Goal: Task Accomplishment & Management: Complete application form

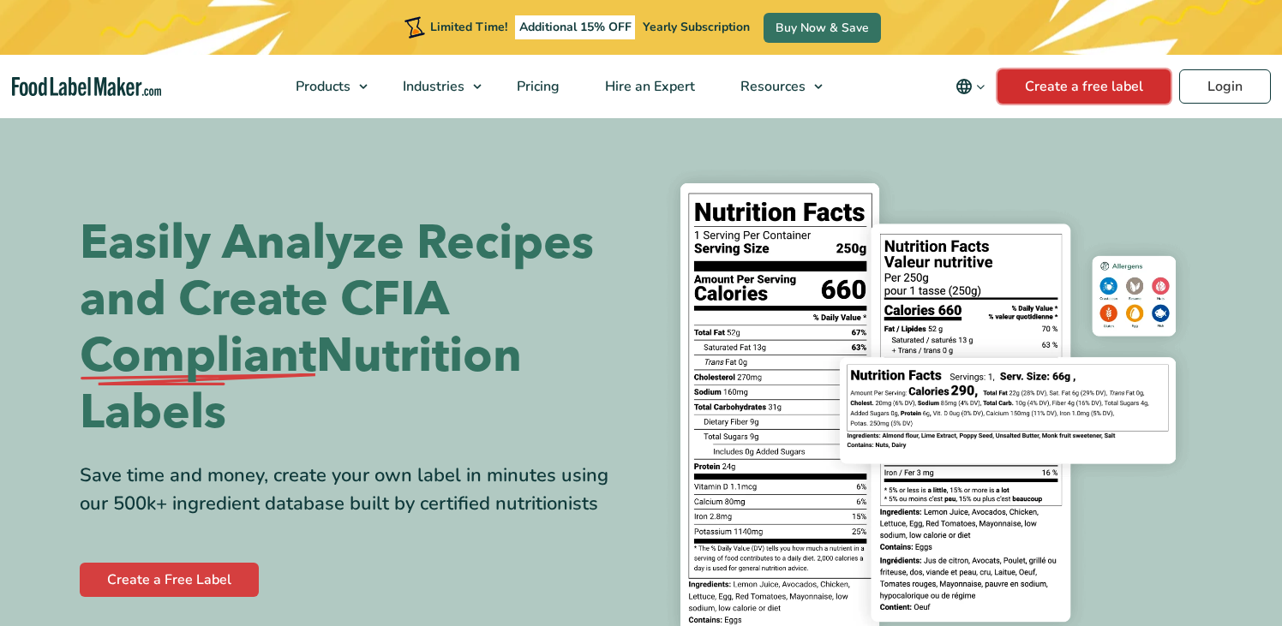
click at [1073, 95] on link "Create a free label" at bounding box center [1083, 86] width 173 height 34
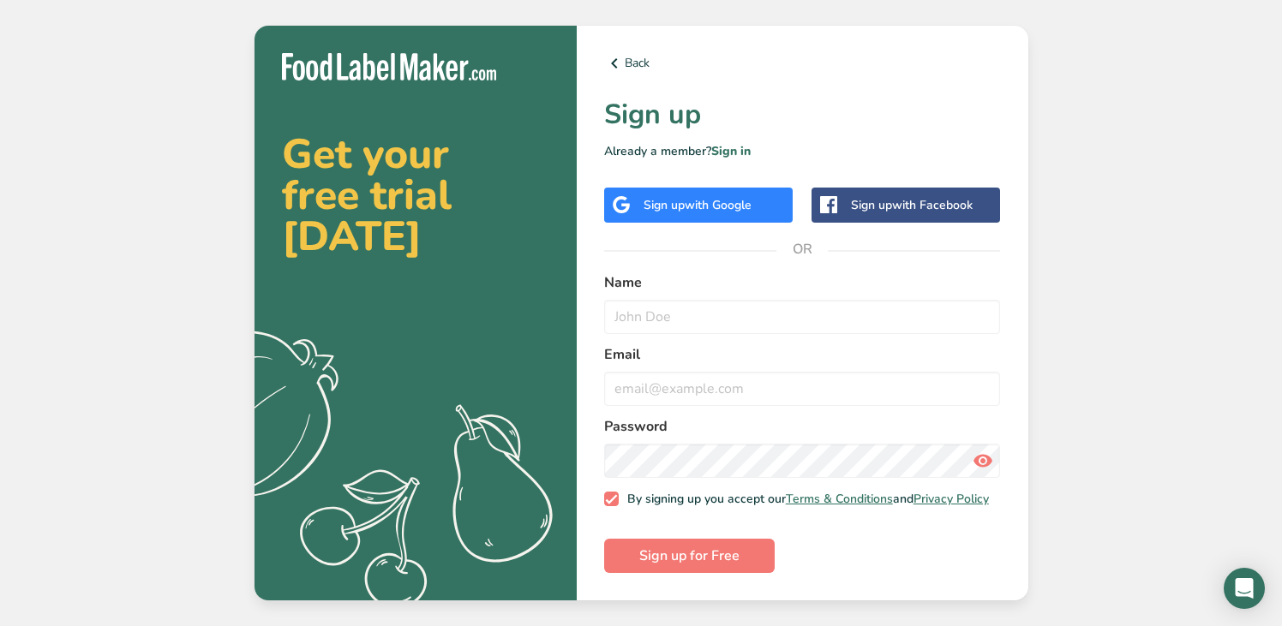
drag, startPoint x: 754, startPoint y: 280, endPoint x: 731, endPoint y: 275, distance: 23.7
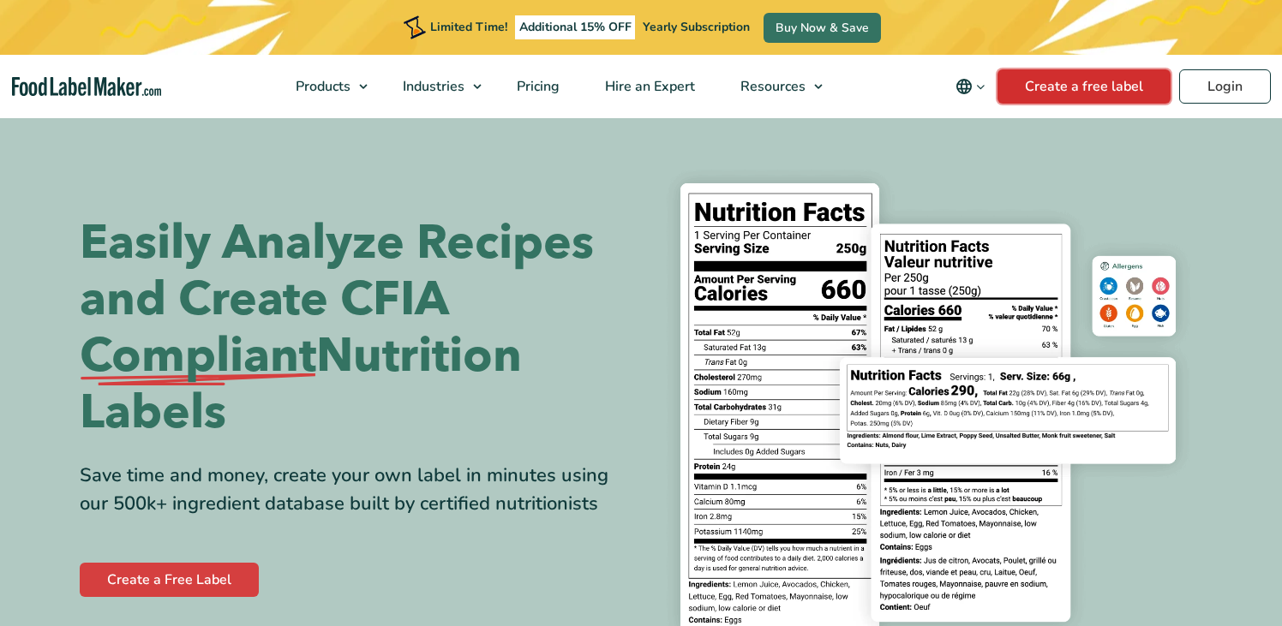
click at [1082, 87] on link "Create a free label" at bounding box center [1083, 86] width 173 height 34
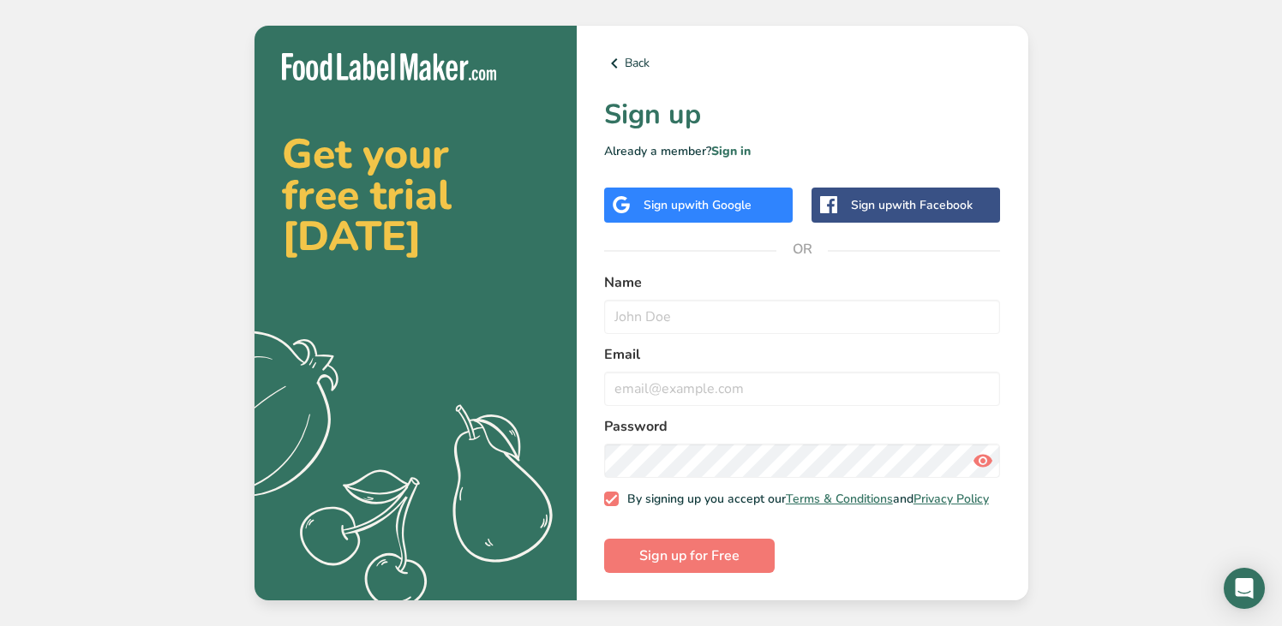
click at [696, 209] on div "Sign up with Google" at bounding box center [698, 205] width 188 height 35
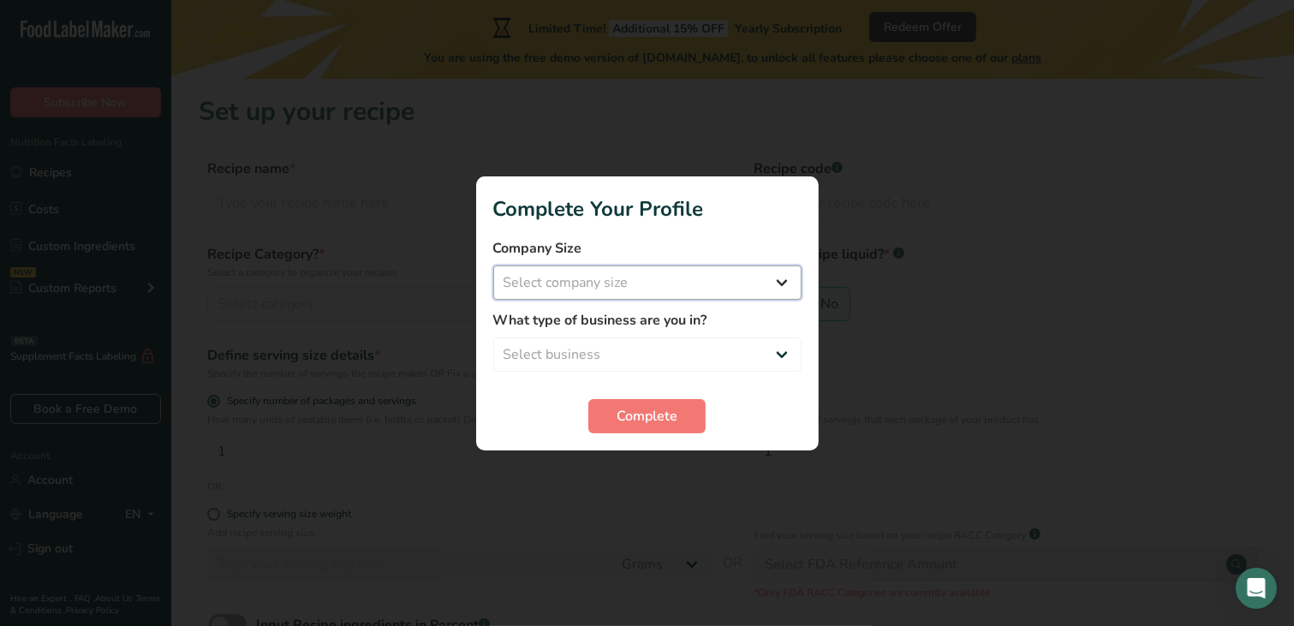
click at [669, 290] on select "Select company size Fewer than 10 Employees 10 to 50 Employees 51 to 500 Employ…" at bounding box center [647, 283] width 308 height 34
select select "1"
click at [493, 266] on select "Select company size Fewer than 10 Employees 10 to 50 Employees 51 to 500 Employ…" at bounding box center [647, 283] width 308 height 34
click at [619, 325] on label "What type of business are you in?" at bounding box center [647, 320] width 308 height 21
click at [614, 357] on select "Select business Packaged Food Manufacturer Restaurant & Cafe Bakery Meal Plans …" at bounding box center [647, 355] width 308 height 34
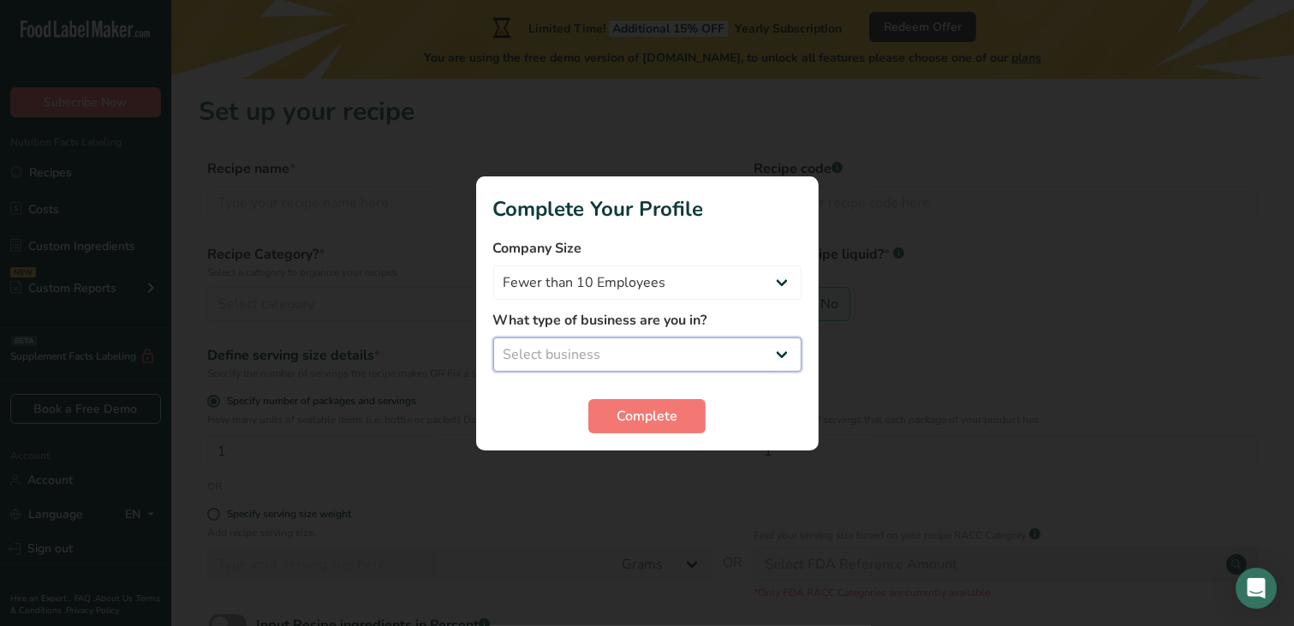
select select "1"
click at [493, 338] on select "Select business Packaged Food Manufacturer Restaurant & Cafe Bakery Meal Plans …" at bounding box center [647, 355] width 308 height 34
click at [637, 434] on section "Complete Your Profile Company Size Fewer than 10 Employees 10 to 50 Employees 5…" at bounding box center [647, 313] width 343 height 274
click at [655, 422] on span "Complete" at bounding box center [647, 416] width 61 height 21
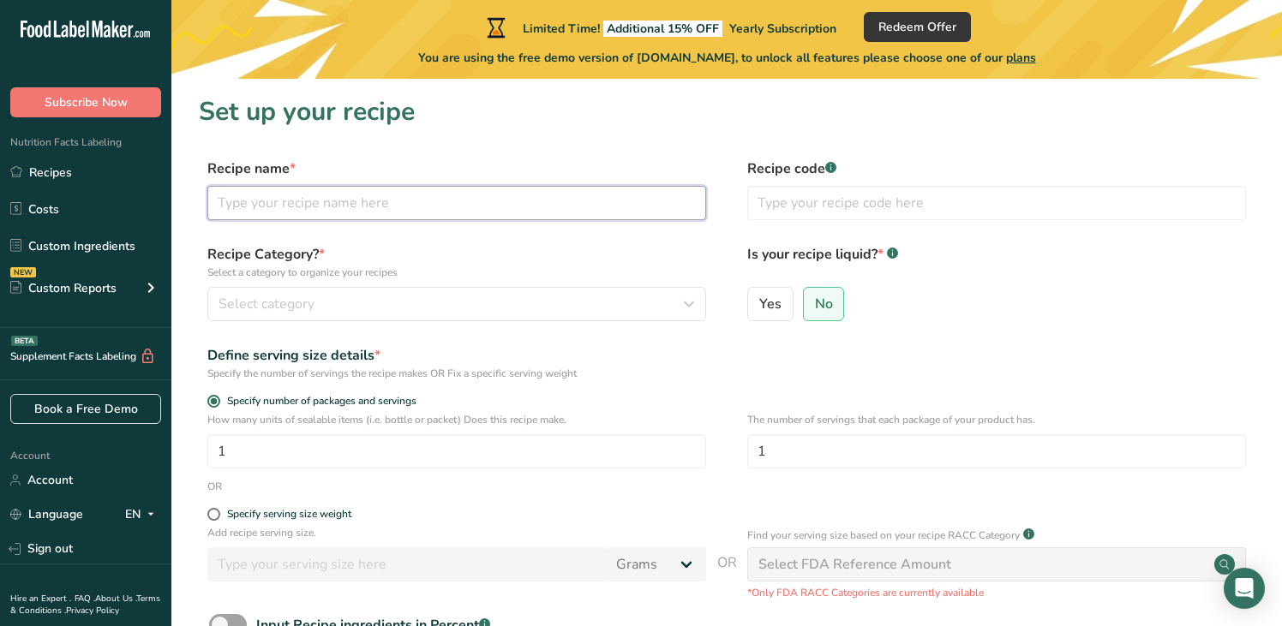
click at [415, 198] on input "text" at bounding box center [456, 203] width 499 height 34
type input "Wild Blueberry Carolina Reaper"
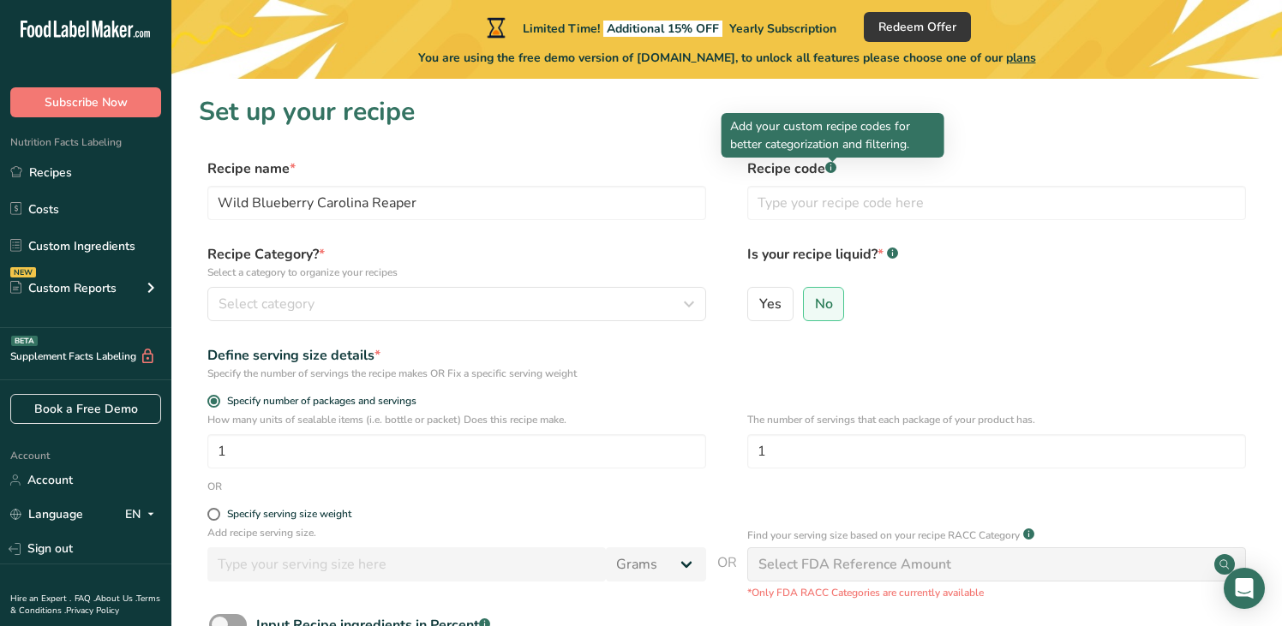
click at [836, 170] on rect at bounding box center [830, 167] width 11 height 11
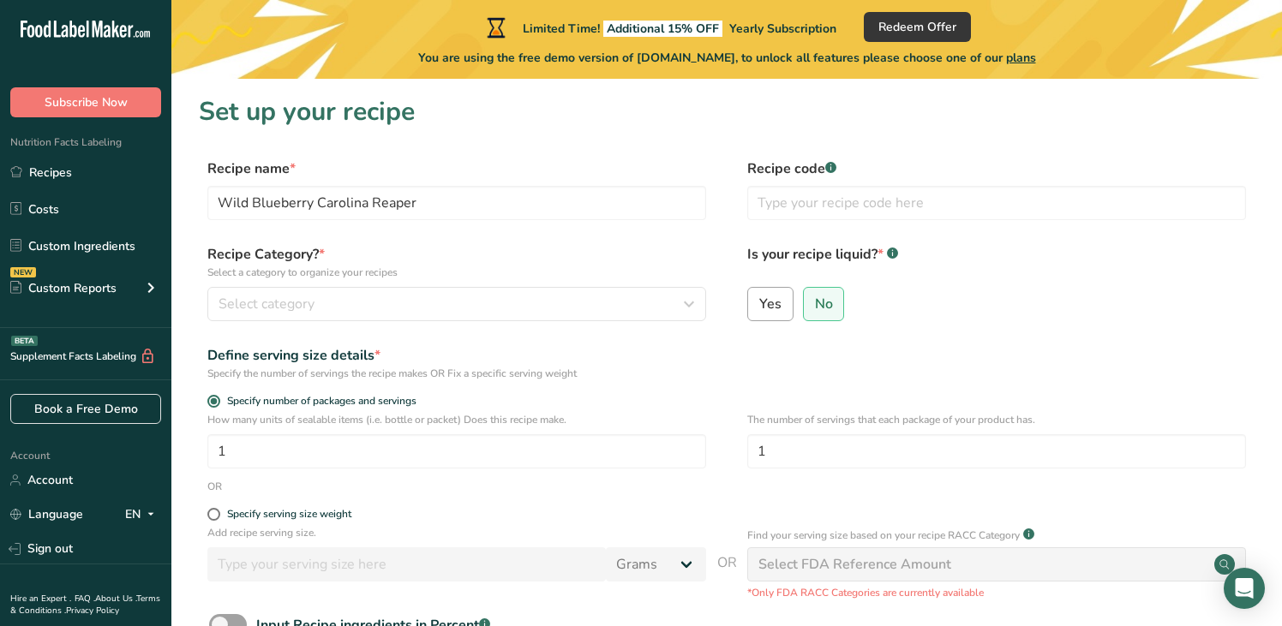
click at [768, 302] on span "Yes" at bounding box center [770, 304] width 22 height 17
click at [759, 302] on input "Yes" at bounding box center [753, 303] width 11 height 11
radio input "true"
radio input "false"
select select "22"
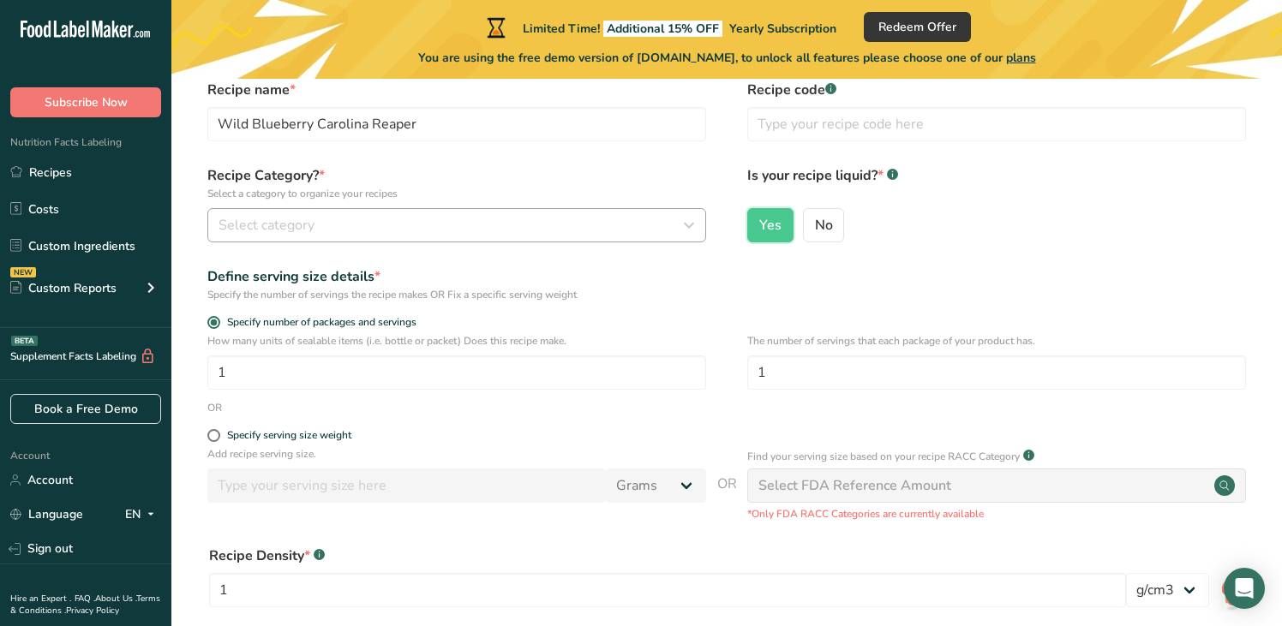
scroll to position [86, 0]
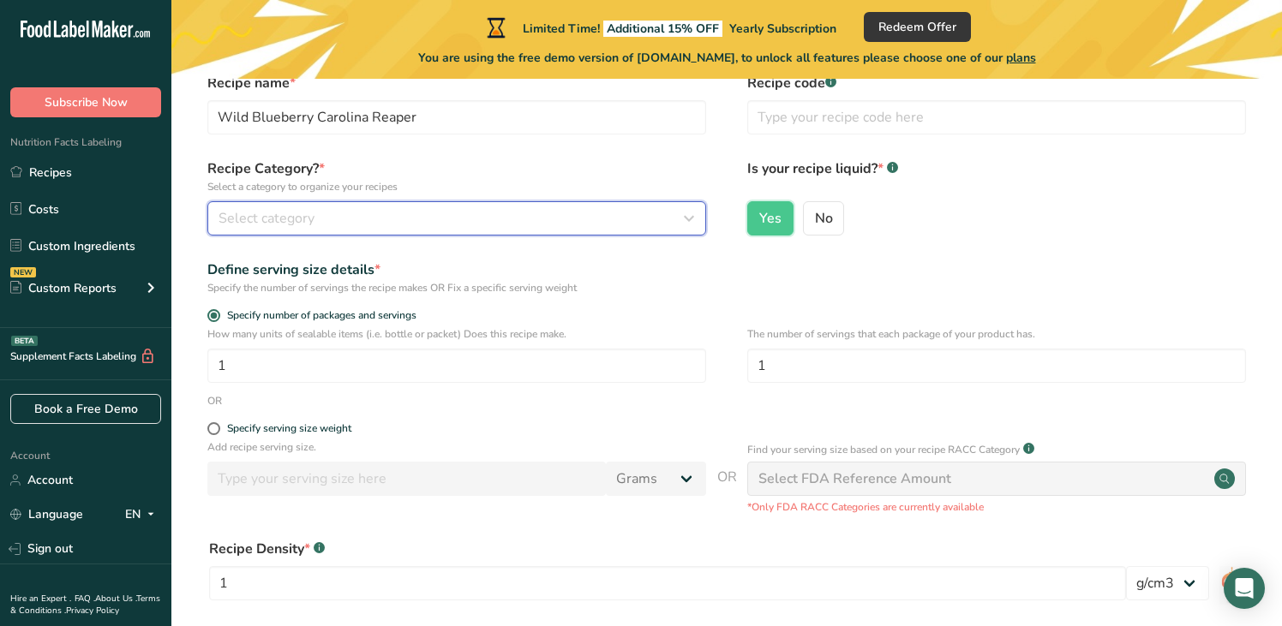
click at [351, 221] on div "Select category" at bounding box center [451, 218] width 466 height 21
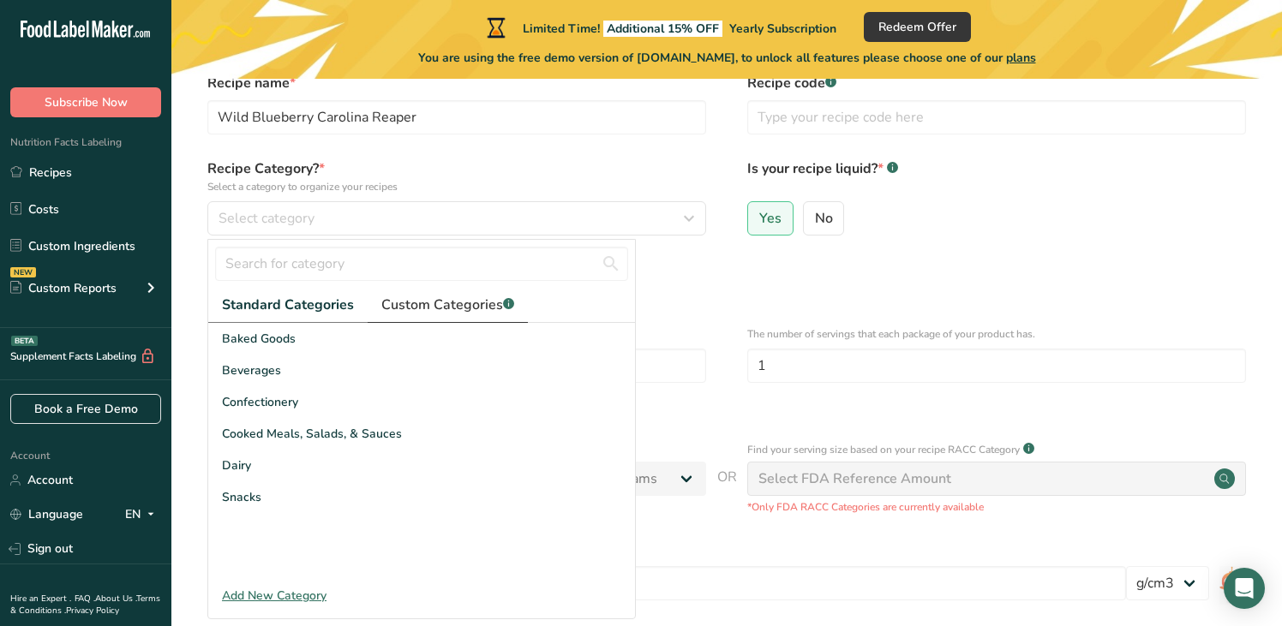
click at [421, 307] on span "Custom Categories .a-a{fill:#347362;}.b-a{fill:#fff;}" at bounding box center [447, 305] width 133 height 21
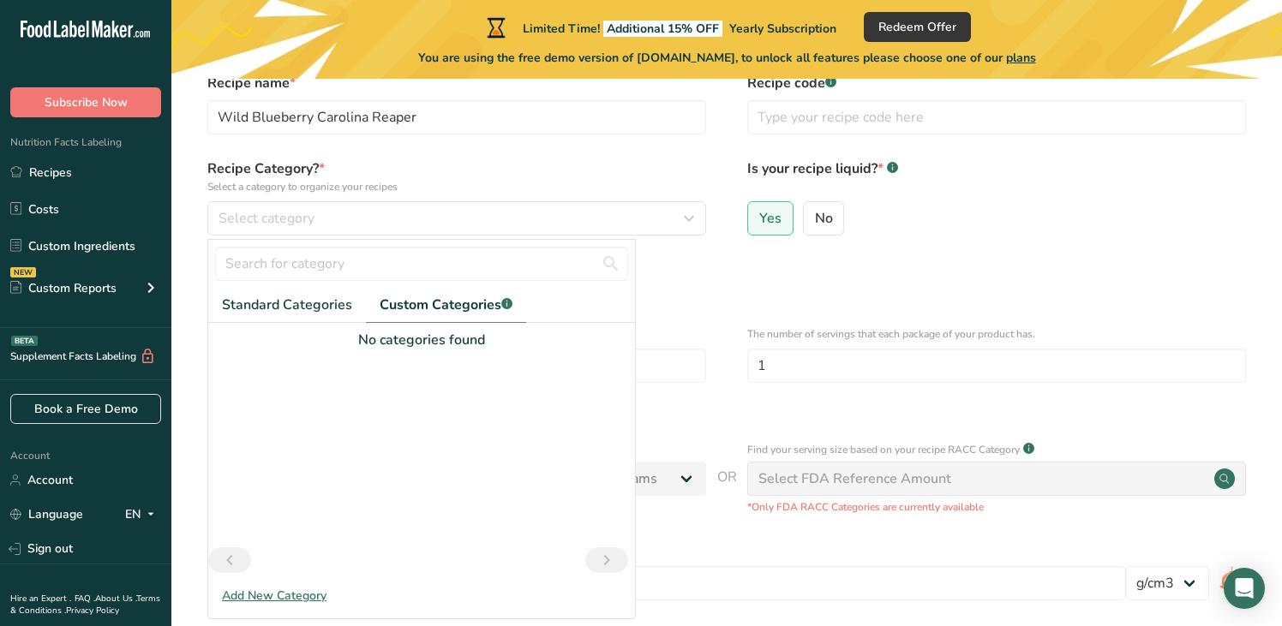
click at [222, 565] on icon "Previous page" at bounding box center [229, 560] width 21 height 31
click at [288, 331] on div "No categories found" at bounding box center [421, 340] width 427 height 21
click at [302, 311] on span "Standard Categories" at bounding box center [287, 305] width 130 height 21
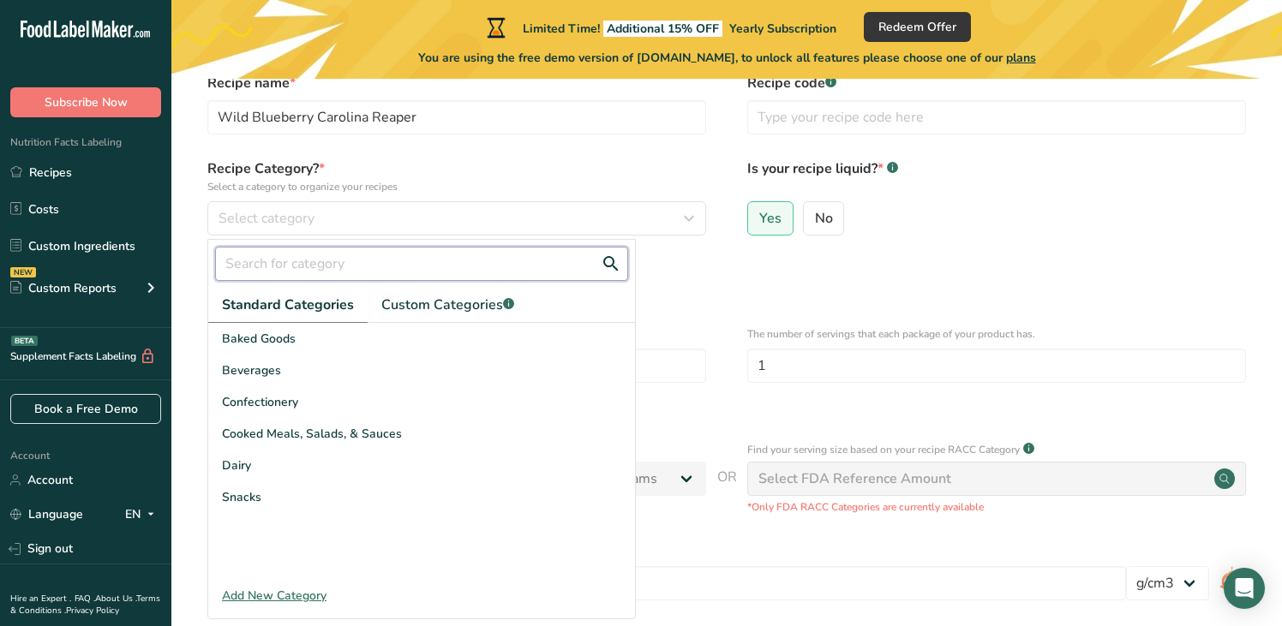
click at [416, 260] on input "text" at bounding box center [421, 264] width 413 height 34
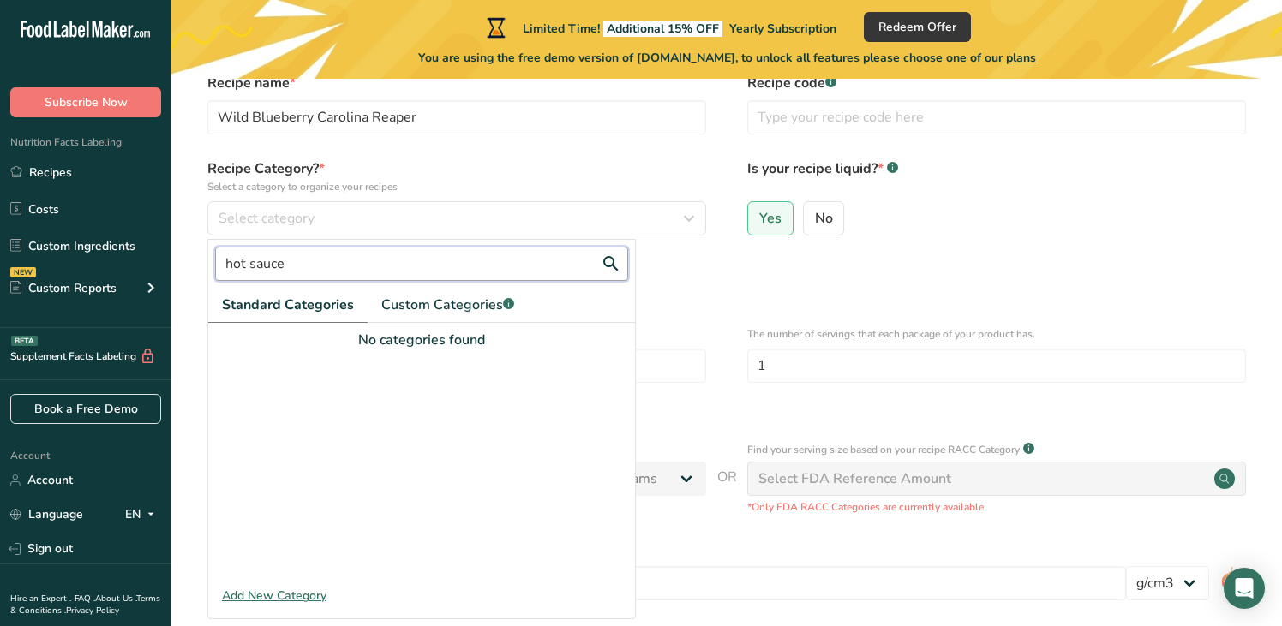
drag, startPoint x: 295, startPoint y: 272, endPoint x: 182, endPoint y: 272, distance: 112.2
click at [186, 271] on section "Set up your recipe Recipe name * Wild Blueberry Carolina Reaper Recipe code .a-…" at bounding box center [726, 386] width 1110 height 786
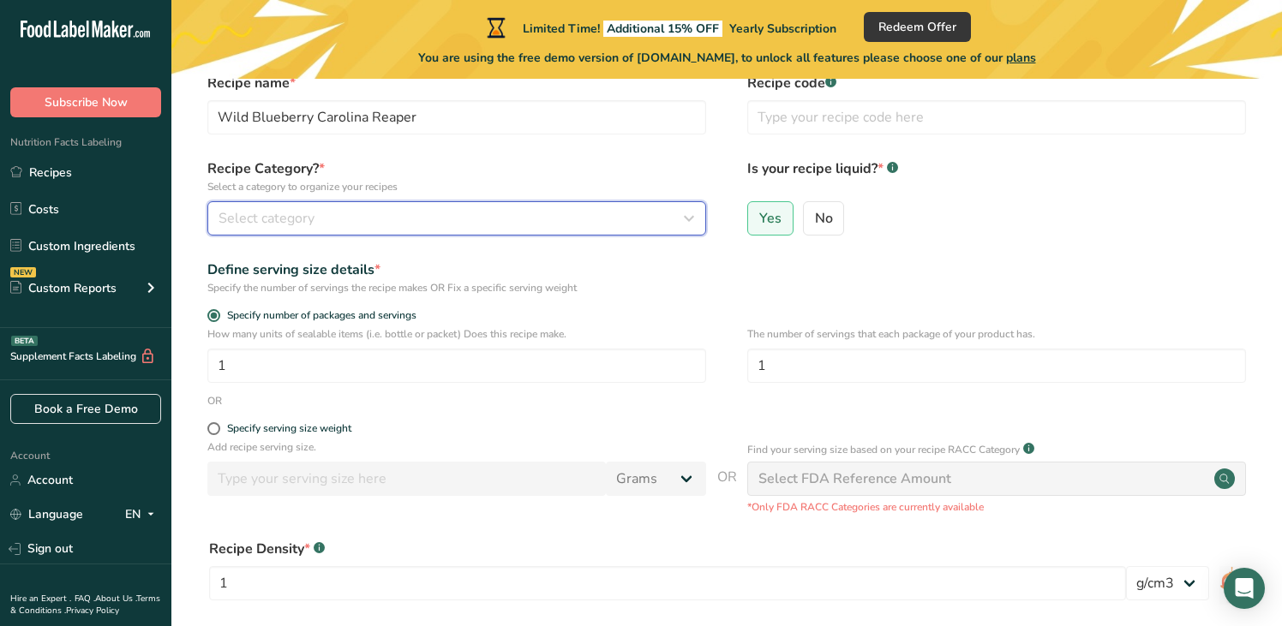
click at [355, 218] on div "Select category" at bounding box center [451, 218] width 466 height 21
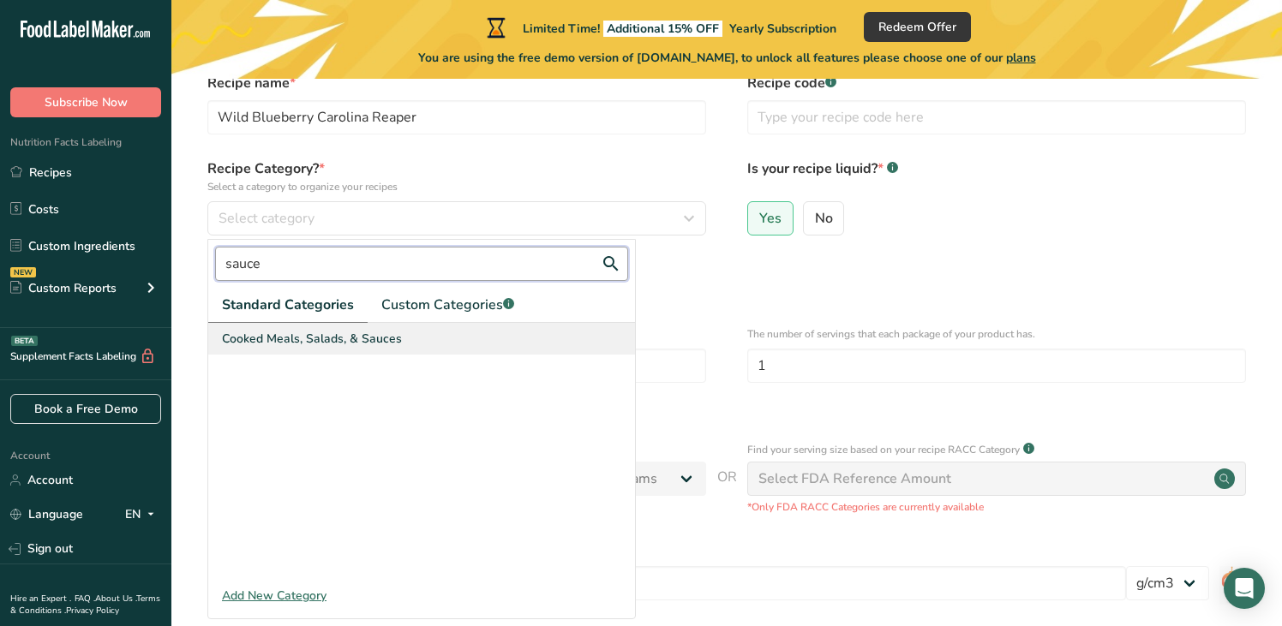
type input "sauce"
click at [303, 333] on span "Cooked Meals, Salads, & Sauces" at bounding box center [312, 339] width 180 height 18
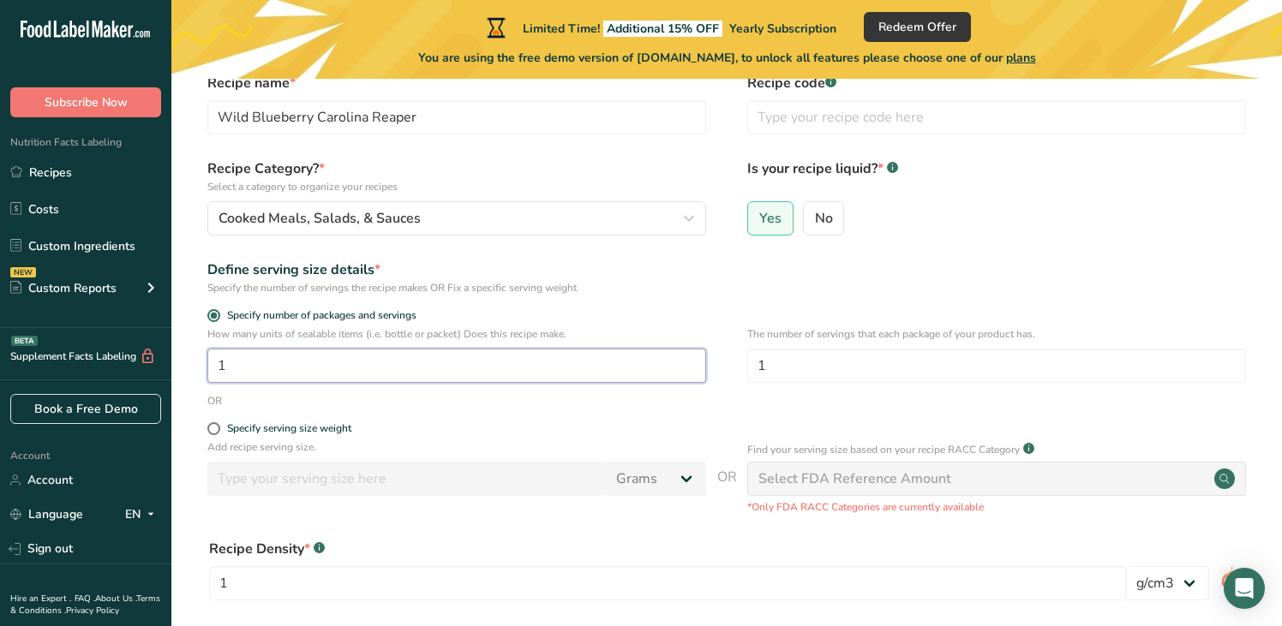
click at [292, 372] on input "1" at bounding box center [456, 366] width 499 height 34
click at [224, 441] on p "Add recipe serving size." at bounding box center [456, 446] width 499 height 15
click at [218, 427] on span at bounding box center [213, 428] width 13 height 13
click at [218, 427] on input "Specify serving size weight" at bounding box center [212, 428] width 11 height 11
radio input "true"
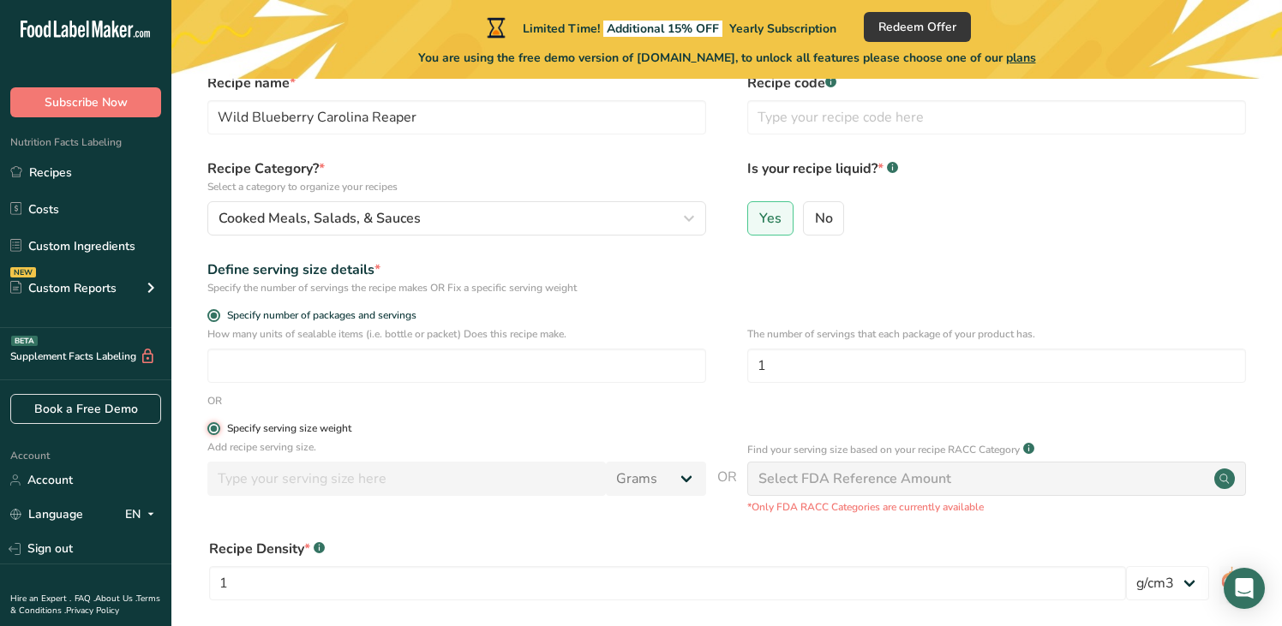
radio input "false"
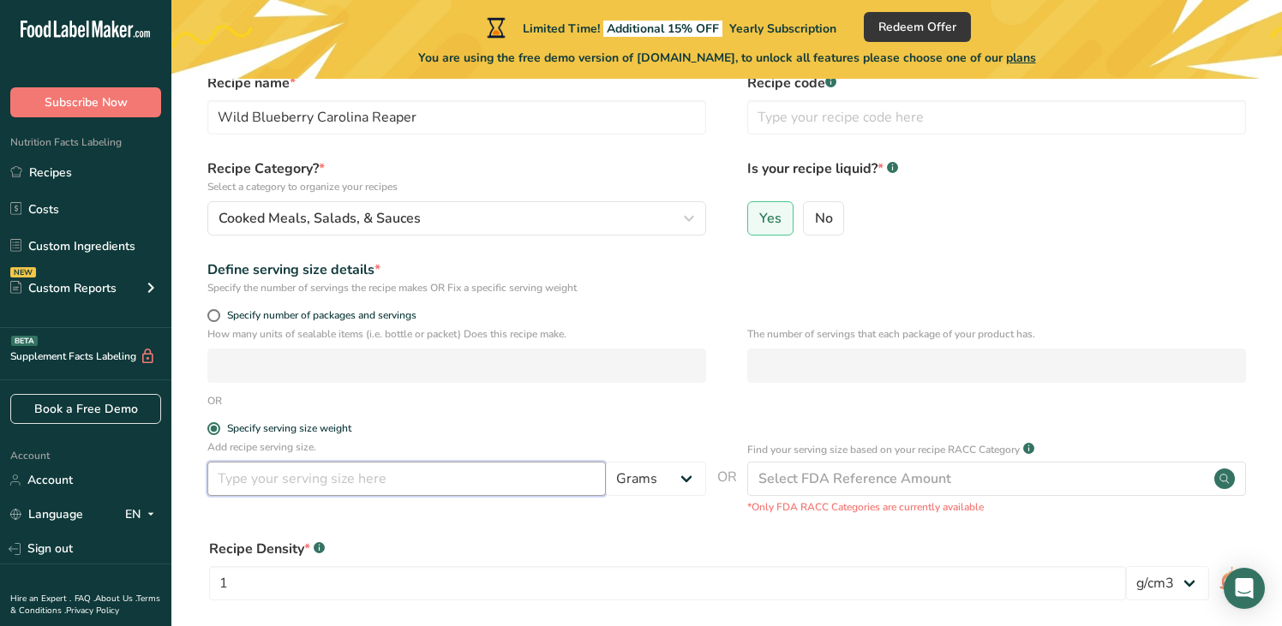
click at [328, 487] on input "number" at bounding box center [406, 479] width 398 height 34
click at [687, 488] on select "Grams kg mg mcg lb oz l mL fl oz tbsp tsp cup qt gallon" at bounding box center [656, 479] width 100 height 34
select select "20"
click at [606, 462] on select "Grams kg mg mcg lb oz l mL fl oz tbsp tsp cup qt gallon" at bounding box center [656, 479] width 100 height 34
click at [414, 472] on input "number" at bounding box center [406, 479] width 398 height 34
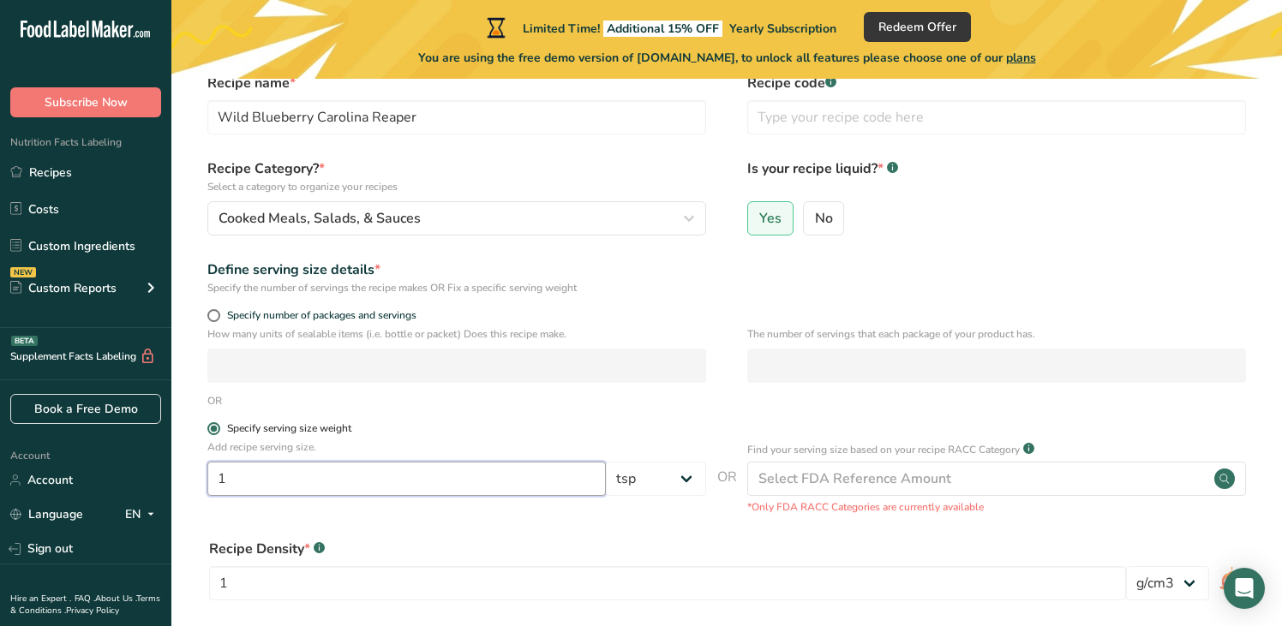
type input "1"
click at [474, 422] on label "Specify serving size weight" at bounding box center [456, 428] width 499 height 13
click at [218, 423] on input "Specify serving size weight" at bounding box center [212, 428] width 11 height 11
click at [945, 387] on div "The number of servings that each package of your product has." at bounding box center [996, 359] width 499 height 67
click at [218, 314] on span at bounding box center [213, 315] width 13 height 13
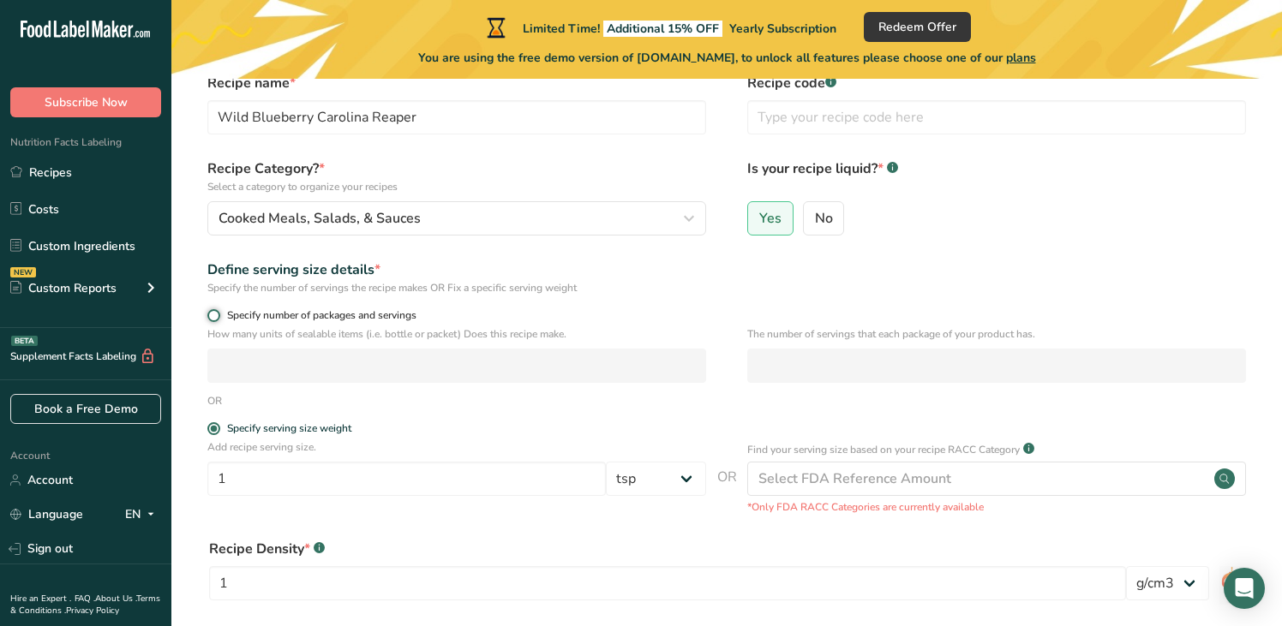
click at [218, 314] on input "Specify number of packages and servings" at bounding box center [212, 315] width 11 height 11
radio input "true"
radio input "false"
select select "0"
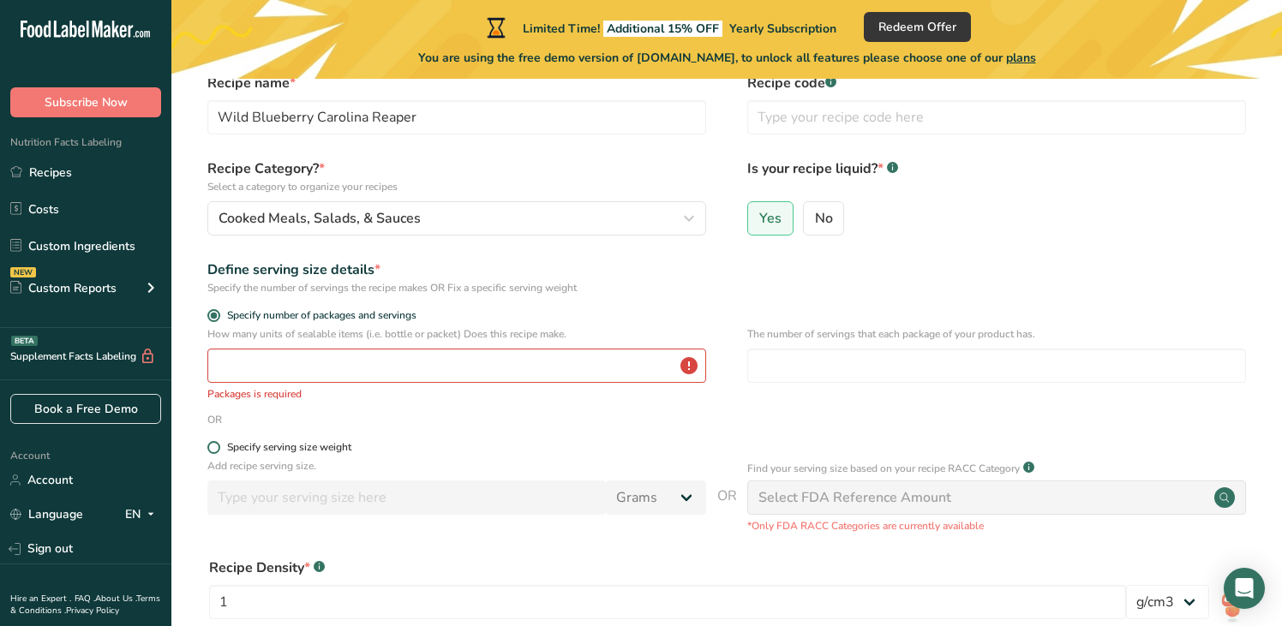
click at [209, 447] on span at bounding box center [213, 447] width 13 height 13
click at [209, 447] on input "Specify serving size weight" at bounding box center [212, 447] width 11 height 11
radio input "true"
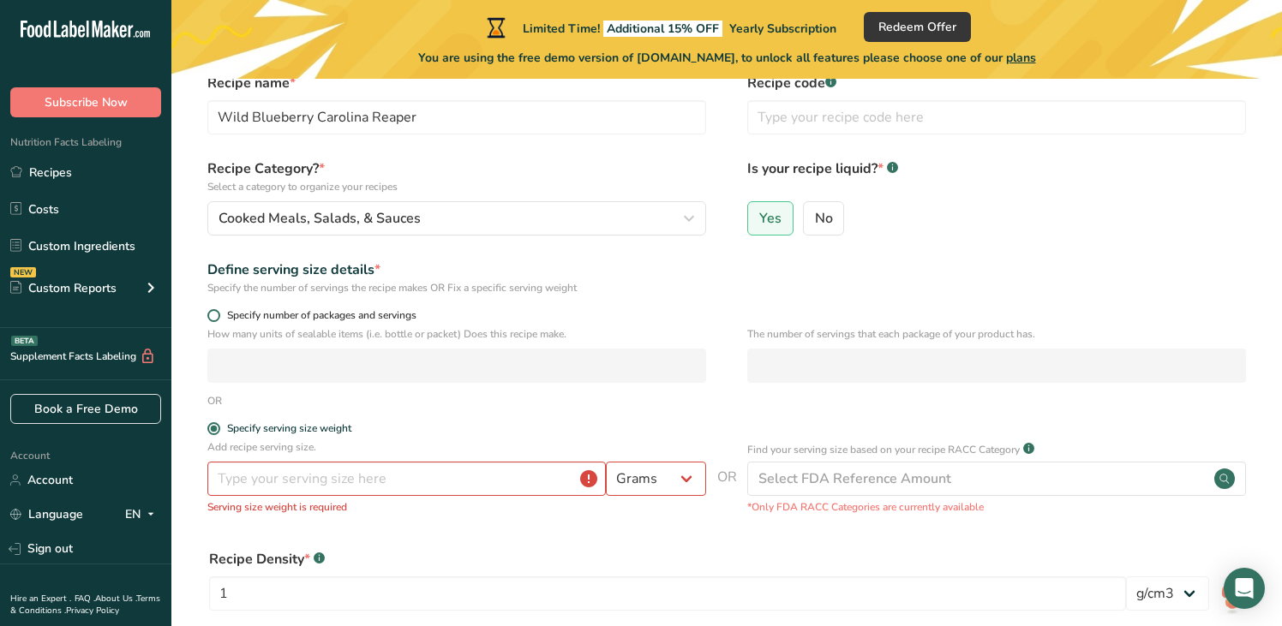
click at [217, 314] on span at bounding box center [213, 315] width 13 height 13
click at [217, 314] on input "Specify number of packages and servings" at bounding box center [212, 315] width 11 height 11
radio input "true"
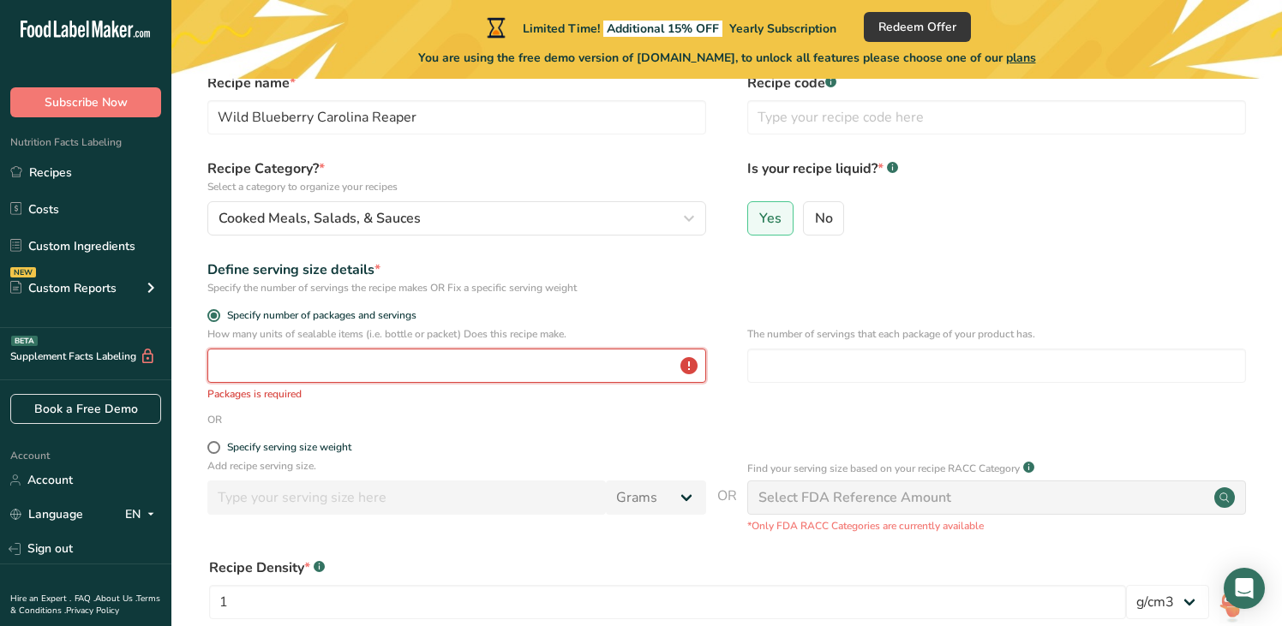
click at [286, 366] on input "number" at bounding box center [456, 366] width 499 height 34
click at [214, 447] on span at bounding box center [213, 447] width 13 height 13
click at [214, 447] on input "Specify serving size weight" at bounding box center [212, 447] width 11 height 11
radio input "true"
radio input "false"
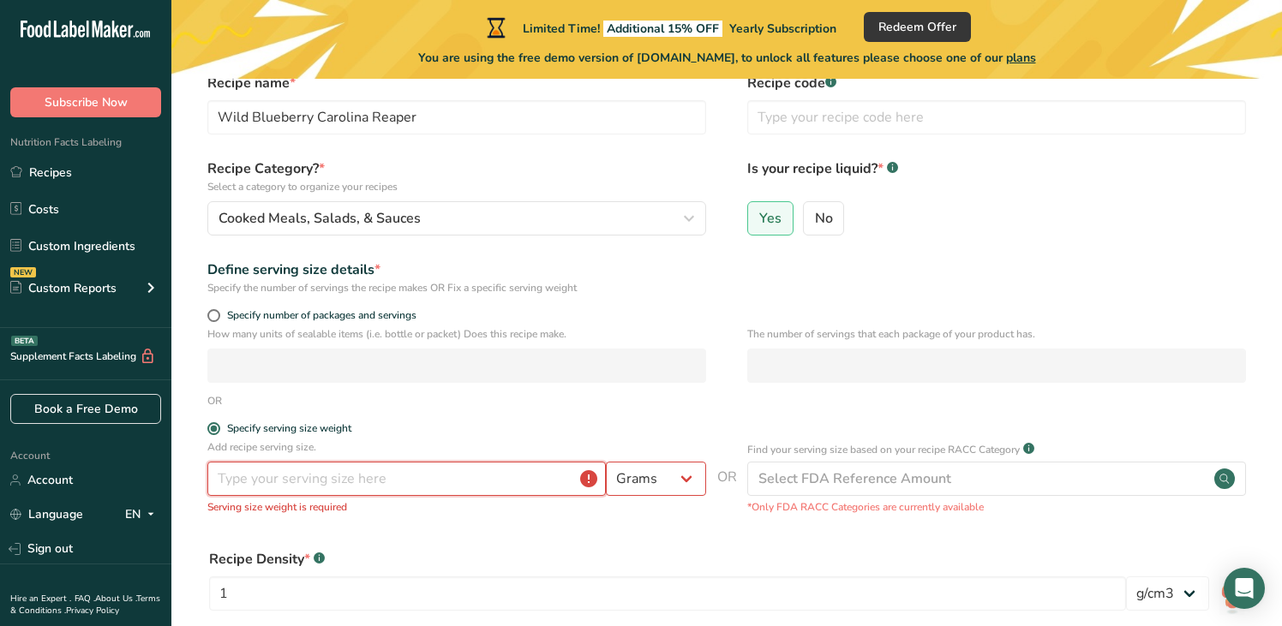
click at [459, 486] on input "number" at bounding box center [406, 479] width 398 height 34
click at [645, 479] on select "Grams kg mg mcg lb oz l mL fl oz tbsp tsp cup qt gallon" at bounding box center [656, 479] width 100 height 34
select select "17"
click at [606, 462] on select "Grams kg mg mcg lb oz l mL fl oz tbsp tsp cup qt gallon" at bounding box center [656, 479] width 100 height 34
click at [340, 471] on input "number" at bounding box center [406, 479] width 398 height 34
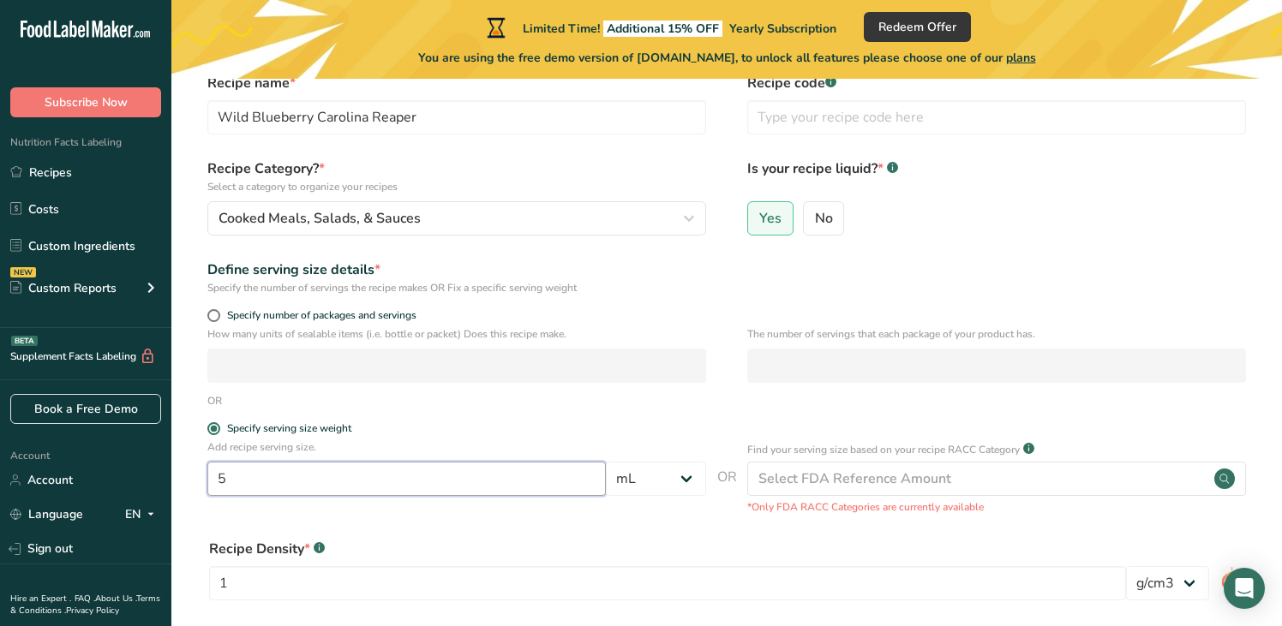
type input "5"
click at [524, 418] on form "Recipe name * Wild Blueberry Carolina Reaper Recipe code .a-a{fill:#347362;}.b-…" at bounding box center [726, 412] width 1055 height 679
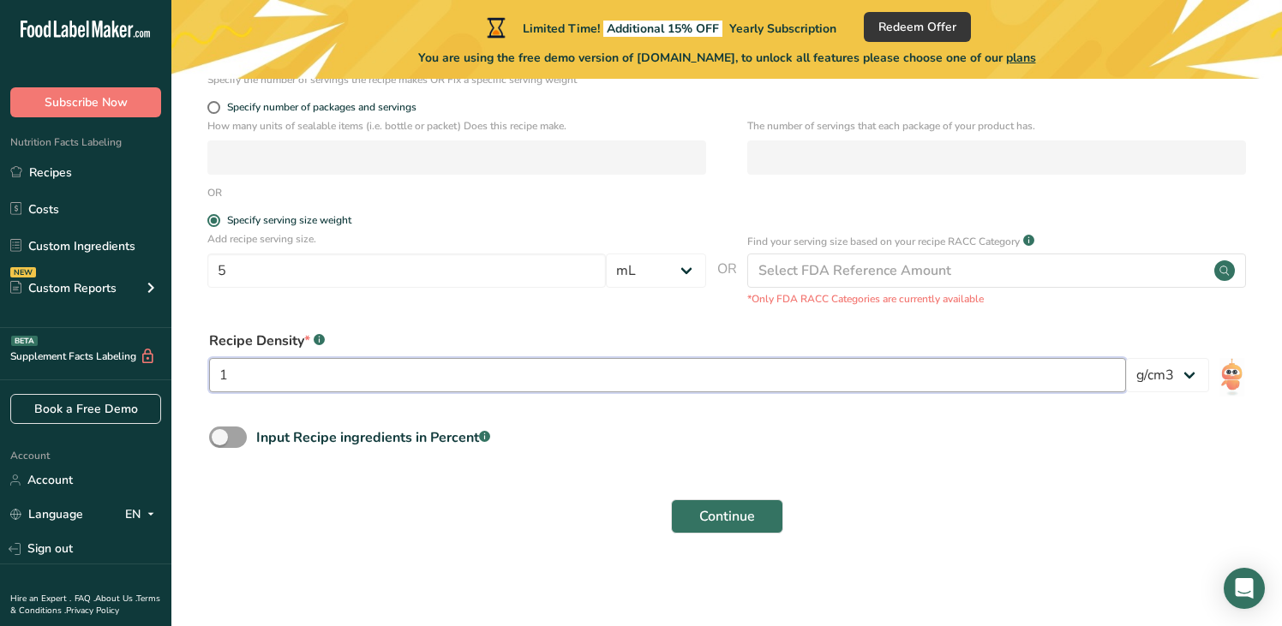
click at [481, 358] on input "1" at bounding box center [667, 375] width 917 height 34
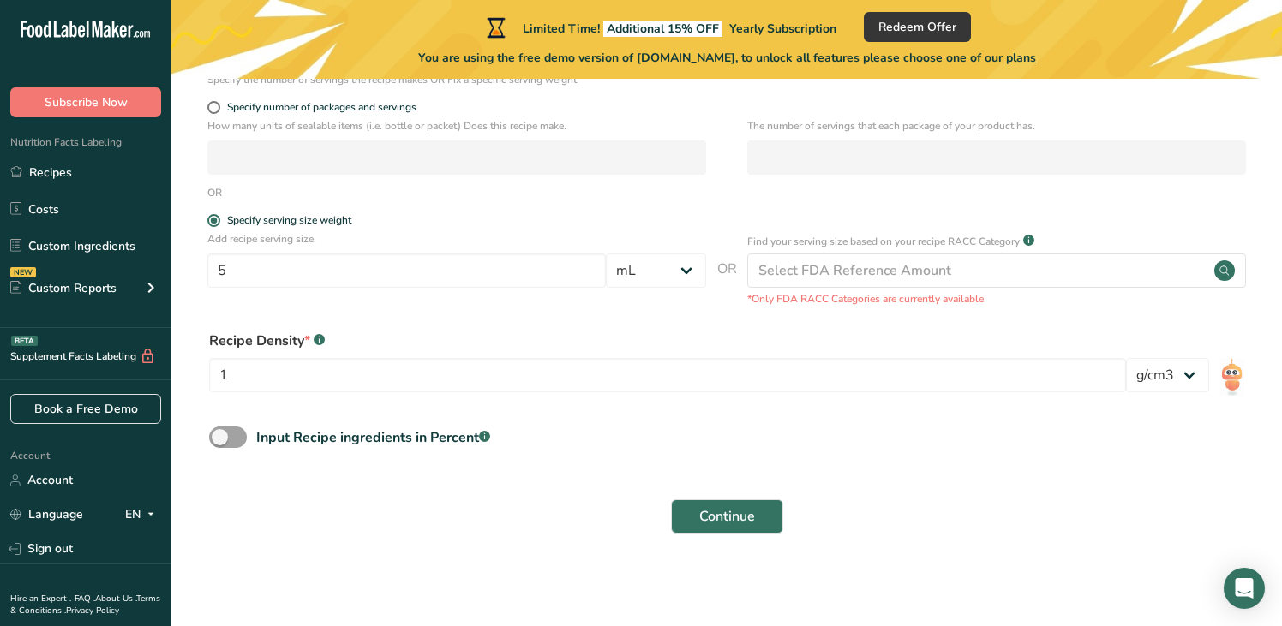
click at [456, 335] on div "Recipe Density * .a-a{fill:#347362;}.b-a{fill:#fff;}" at bounding box center [667, 341] width 917 height 21
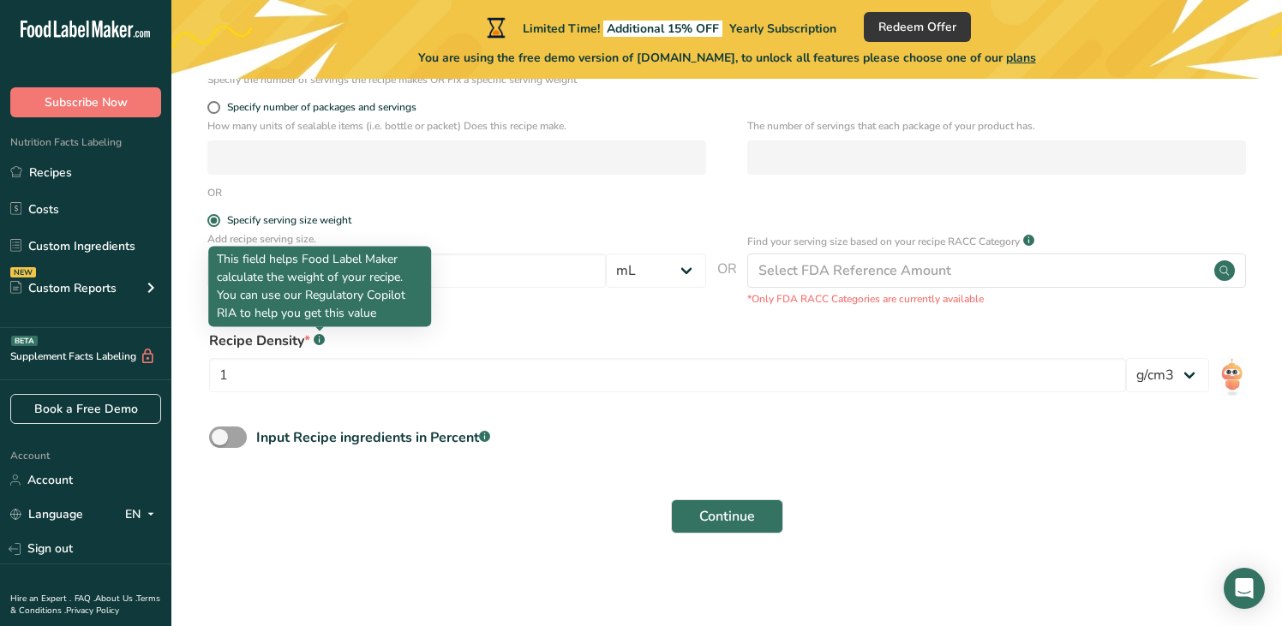
click at [320, 342] on rect at bounding box center [319, 339] width 11 height 11
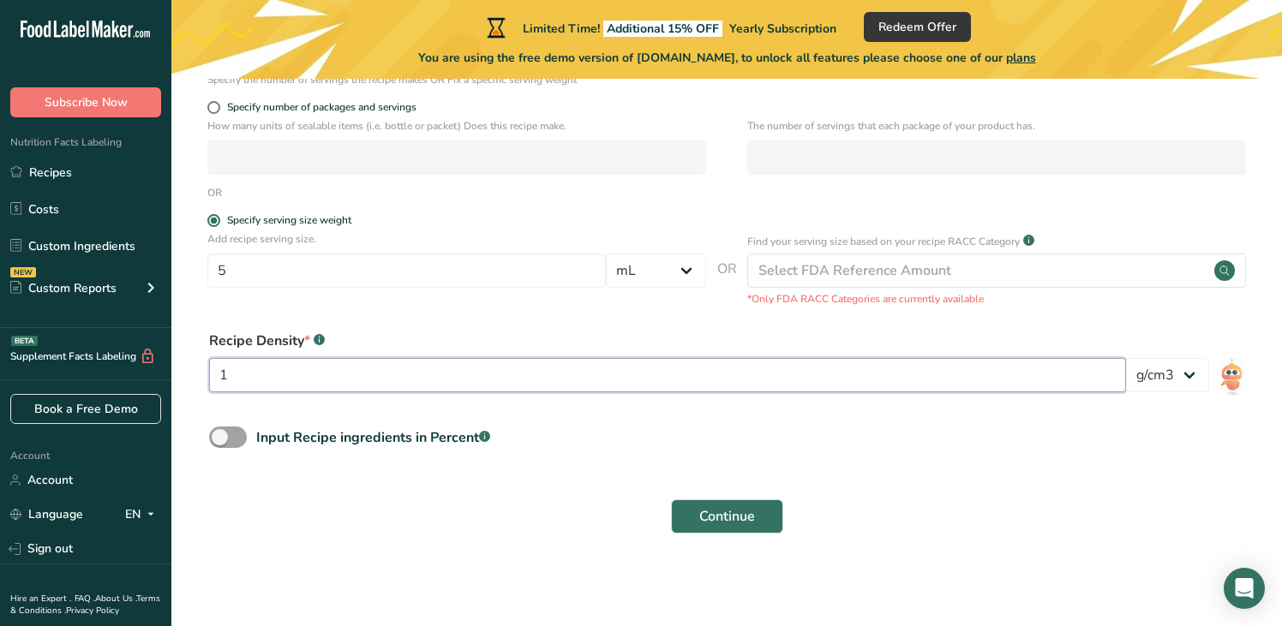
click at [1095, 382] on input "1" at bounding box center [667, 375] width 917 height 34
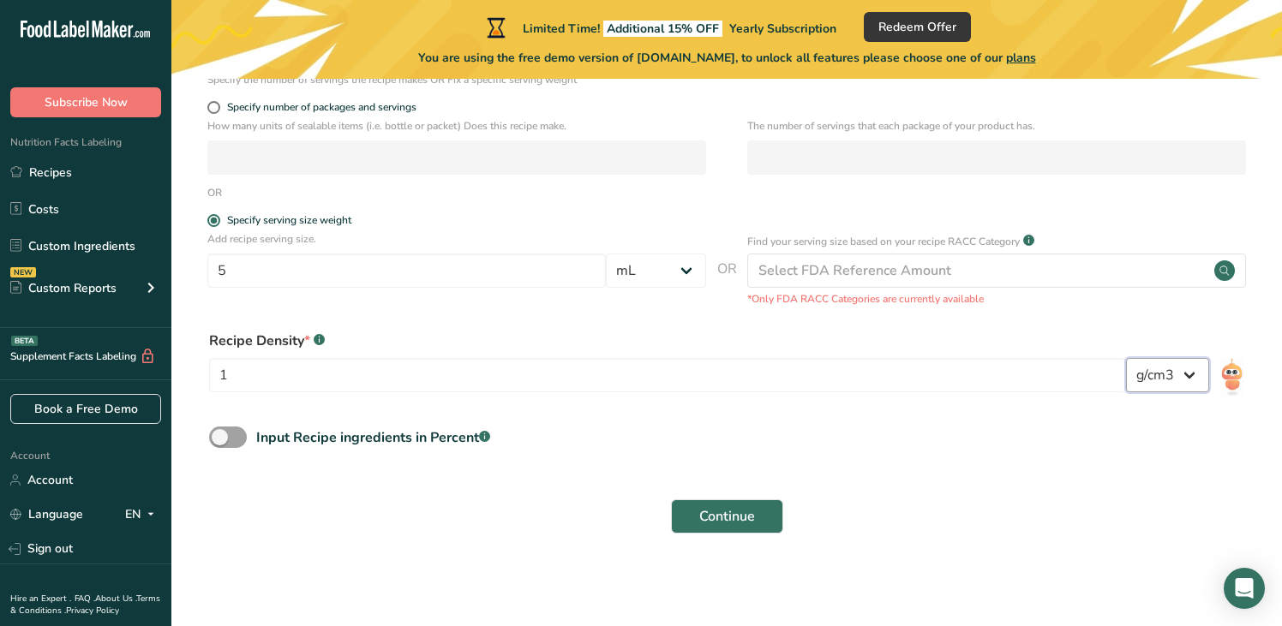
click at [1164, 373] on select "lb/ft3 g/cm3" at bounding box center [1167, 375] width 83 height 34
drag, startPoint x: 1164, startPoint y: 373, endPoint x: 1020, endPoint y: 349, distance: 145.9
click at [1164, 373] on select "lb/ft3 g/cm3" at bounding box center [1167, 375] width 83 height 34
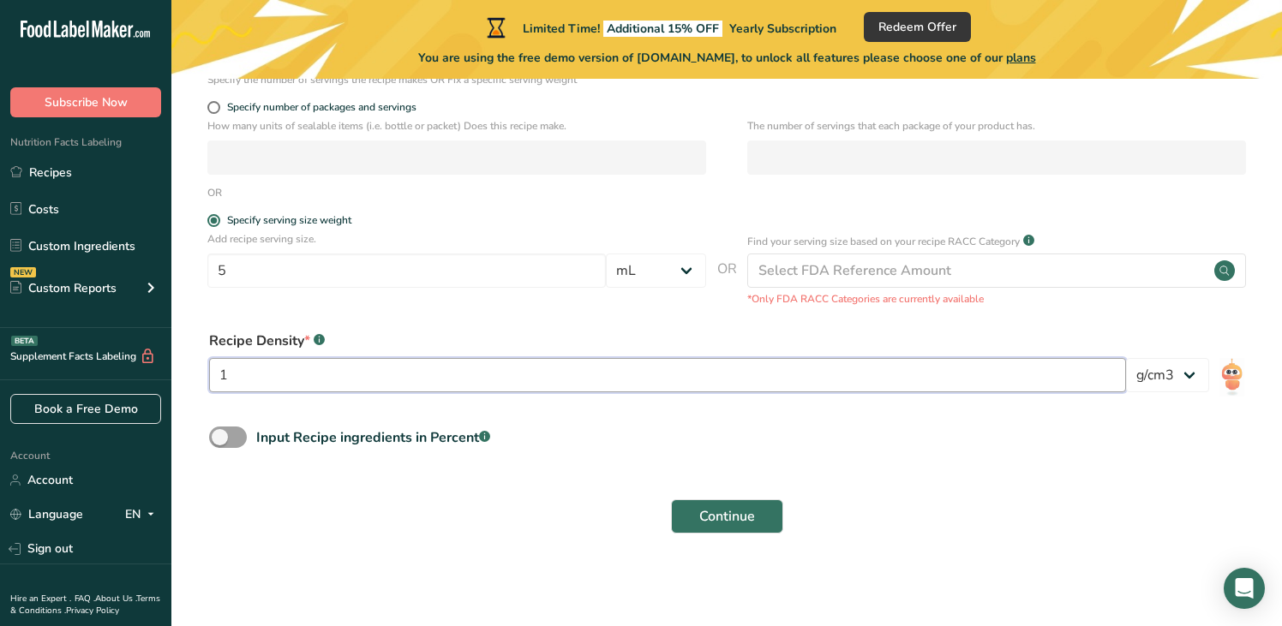
click at [648, 380] on input "1" at bounding box center [667, 375] width 917 height 34
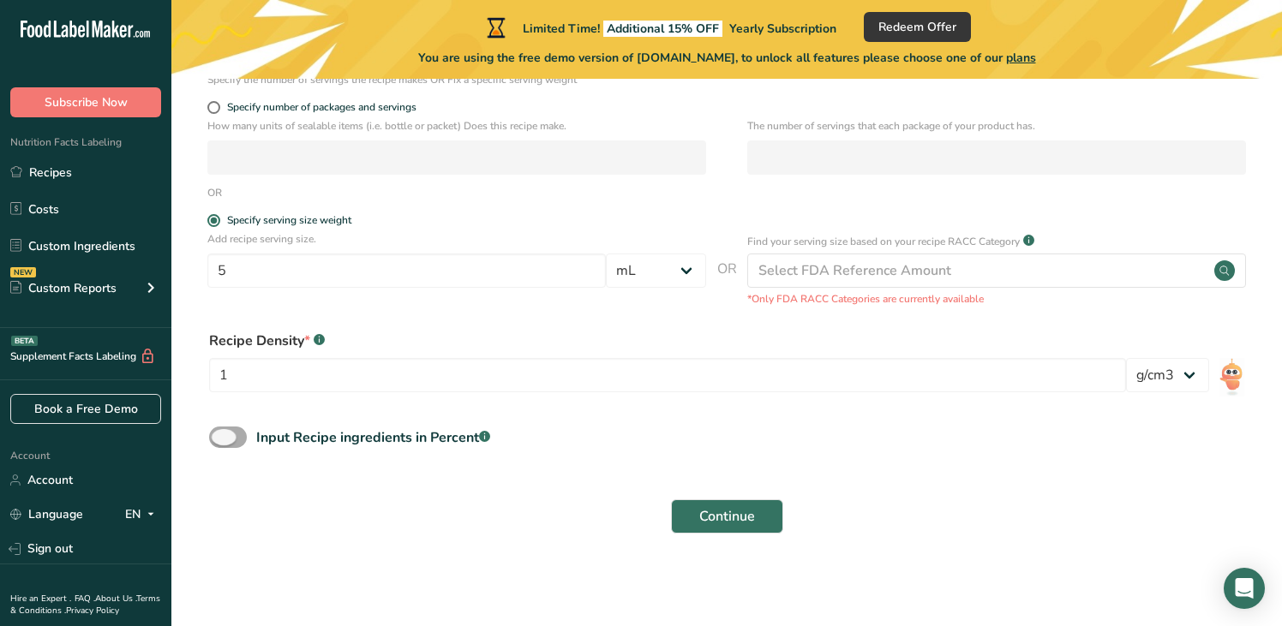
click at [232, 434] on span at bounding box center [228, 437] width 38 height 21
click at [220, 434] on input "Input Recipe ingredients in Percent .a-a{fill:#347362;}.b-a{fill:#fff;}" at bounding box center [214, 437] width 11 height 11
checkbox input "true"
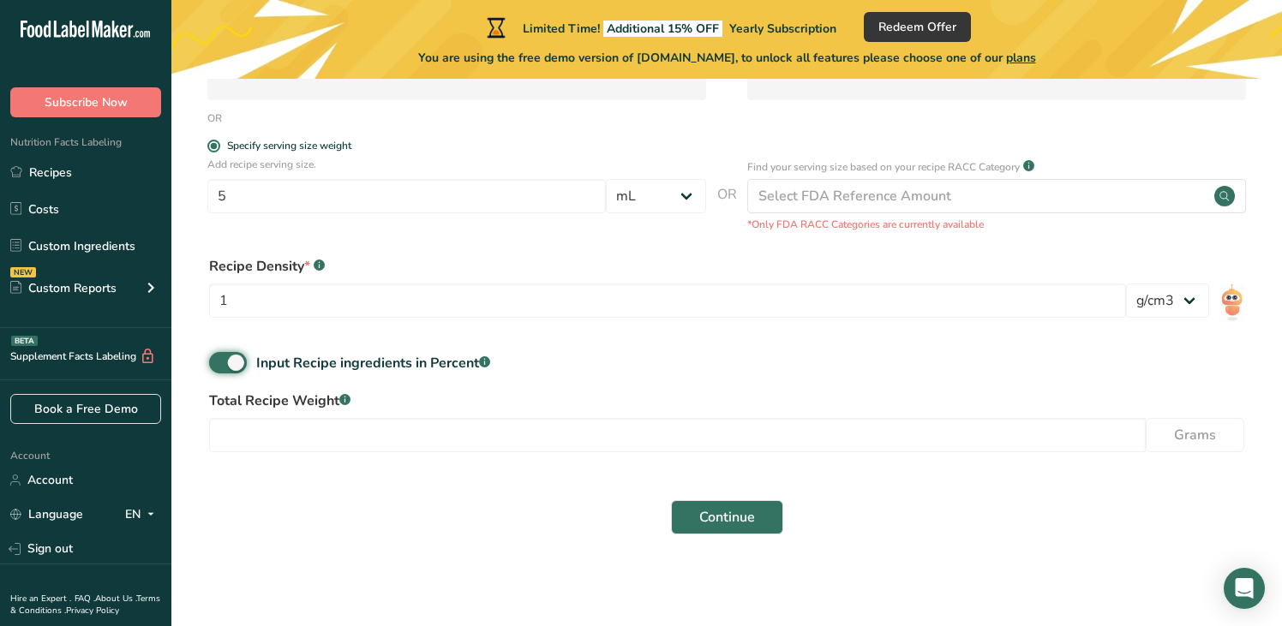
scroll to position [370, 0]
click at [427, 427] on input "number" at bounding box center [677, 434] width 936 height 34
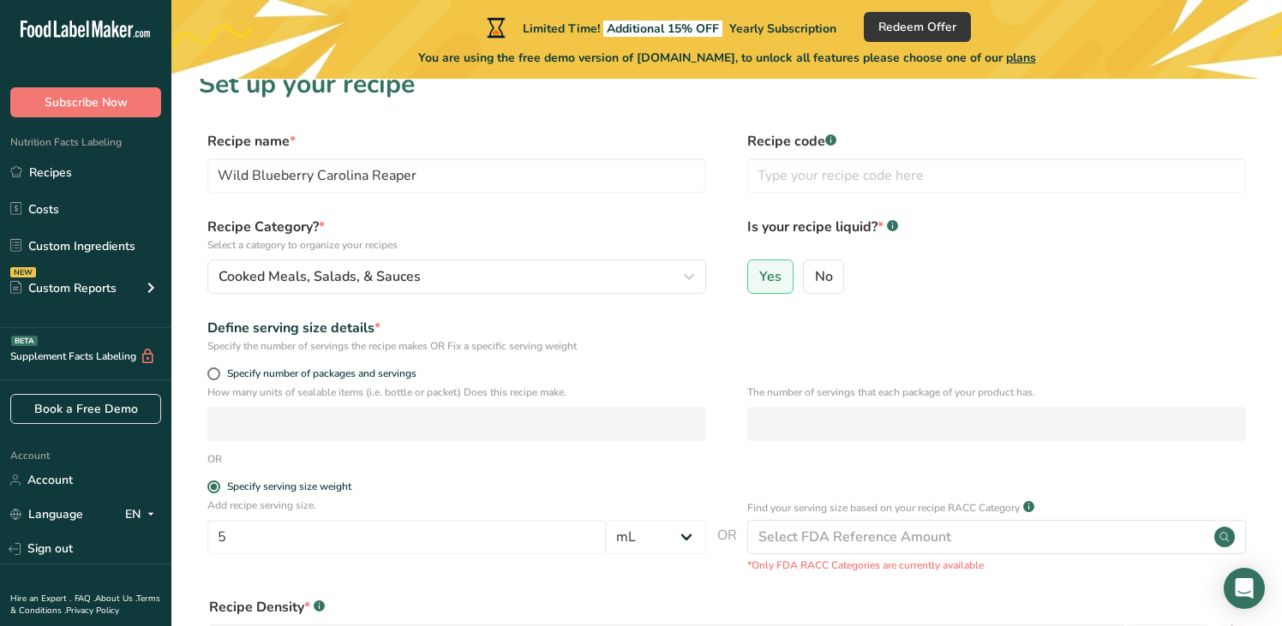
scroll to position [27, 0]
drag, startPoint x: 771, startPoint y: 350, endPoint x: 762, endPoint y: 344, distance: 11.2
